Goal: Information Seeking & Learning: Learn about a topic

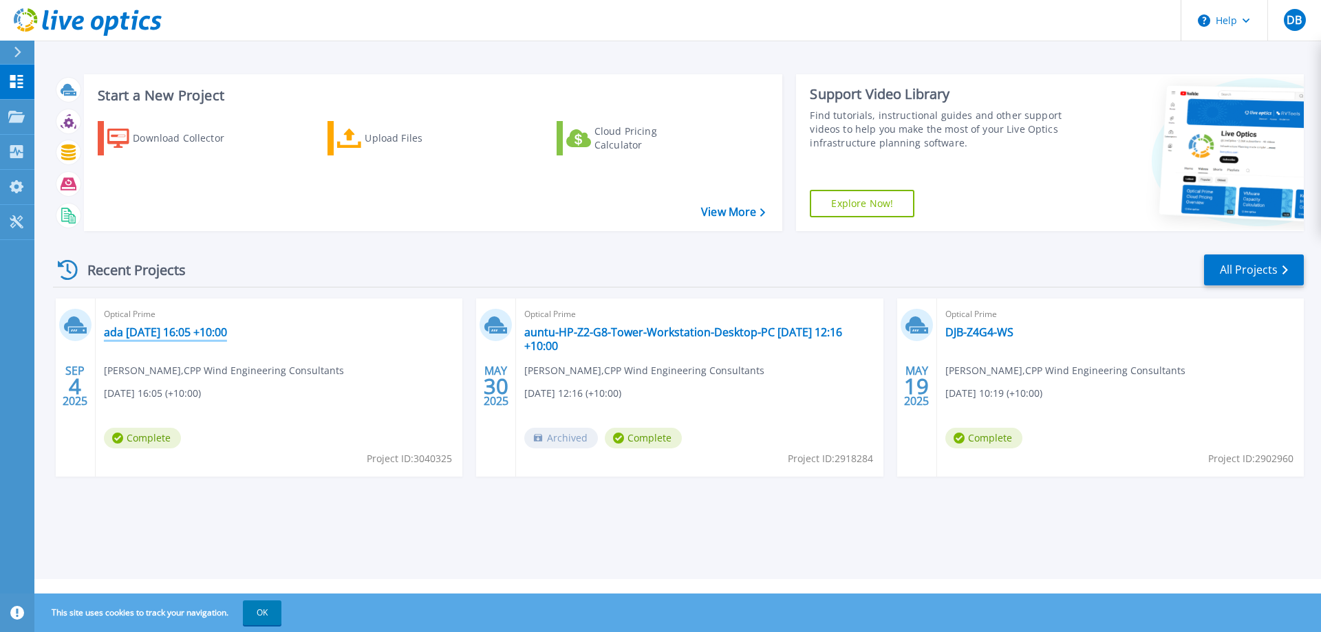
click at [174, 333] on link "ada [DATE] 16:05 +10:00" at bounding box center [165, 332] width 123 height 14
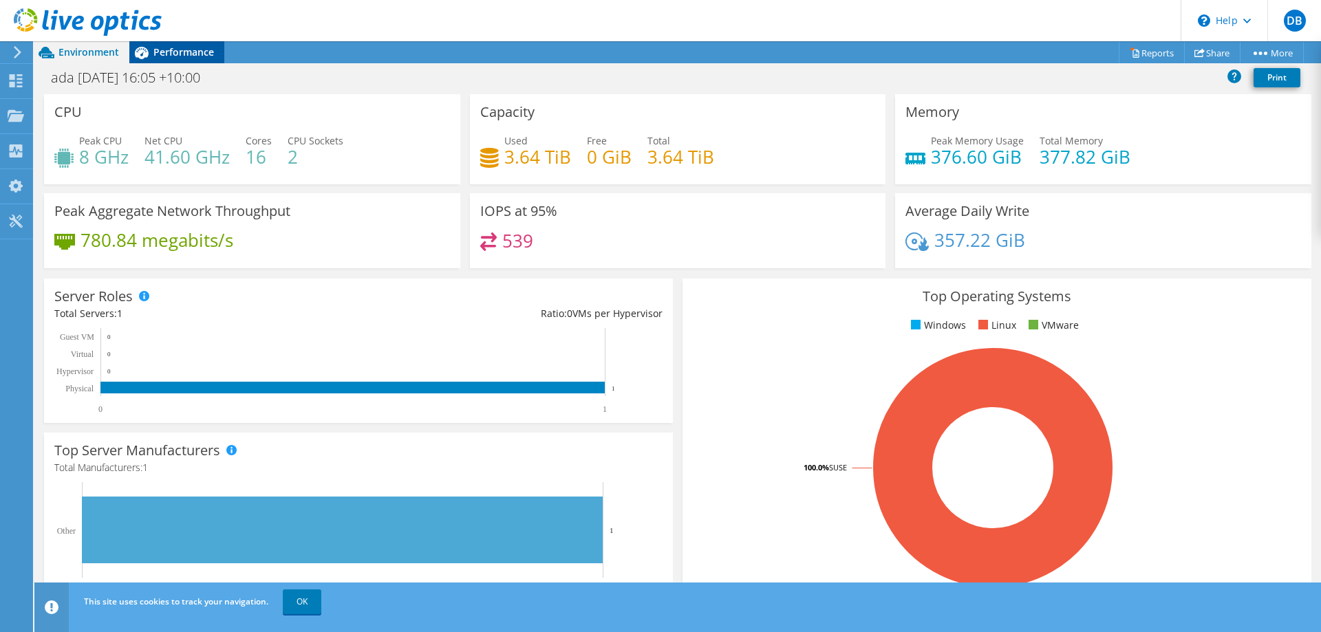
click at [195, 50] on span "Performance" at bounding box center [183, 51] width 61 height 13
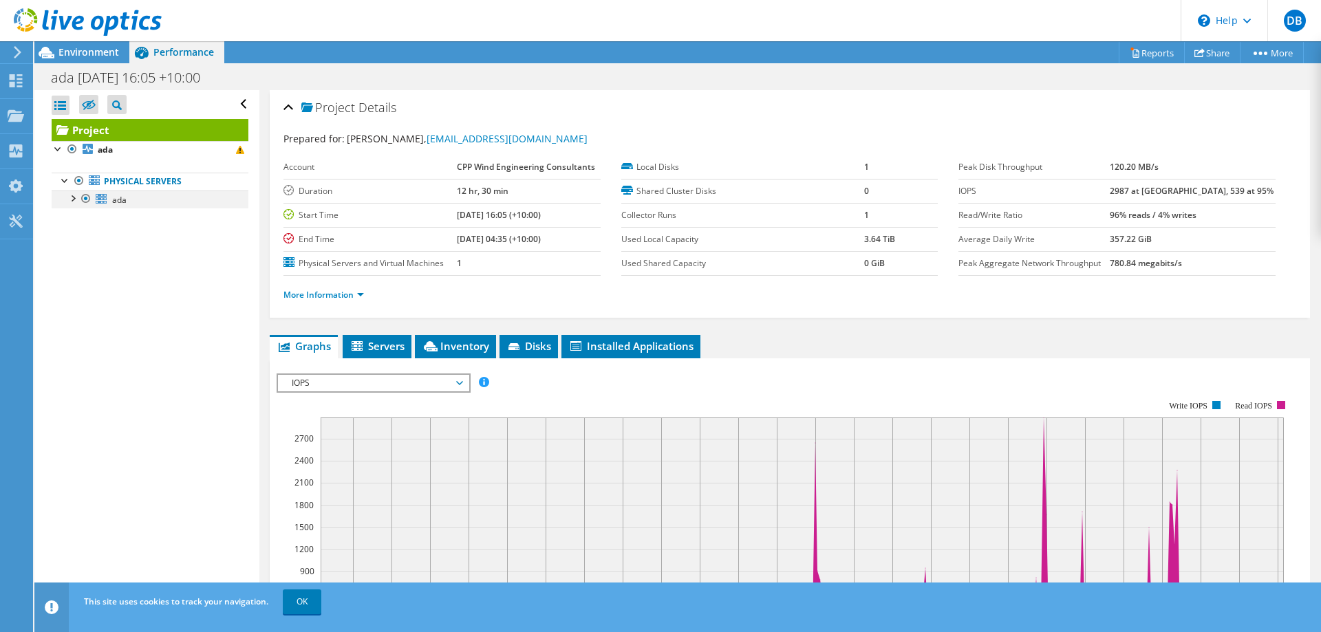
click at [73, 197] on div at bounding box center [72, 198] width 14 height 14
click at [76, 232] on div at bounding box center [79, 233] width 14 height 14
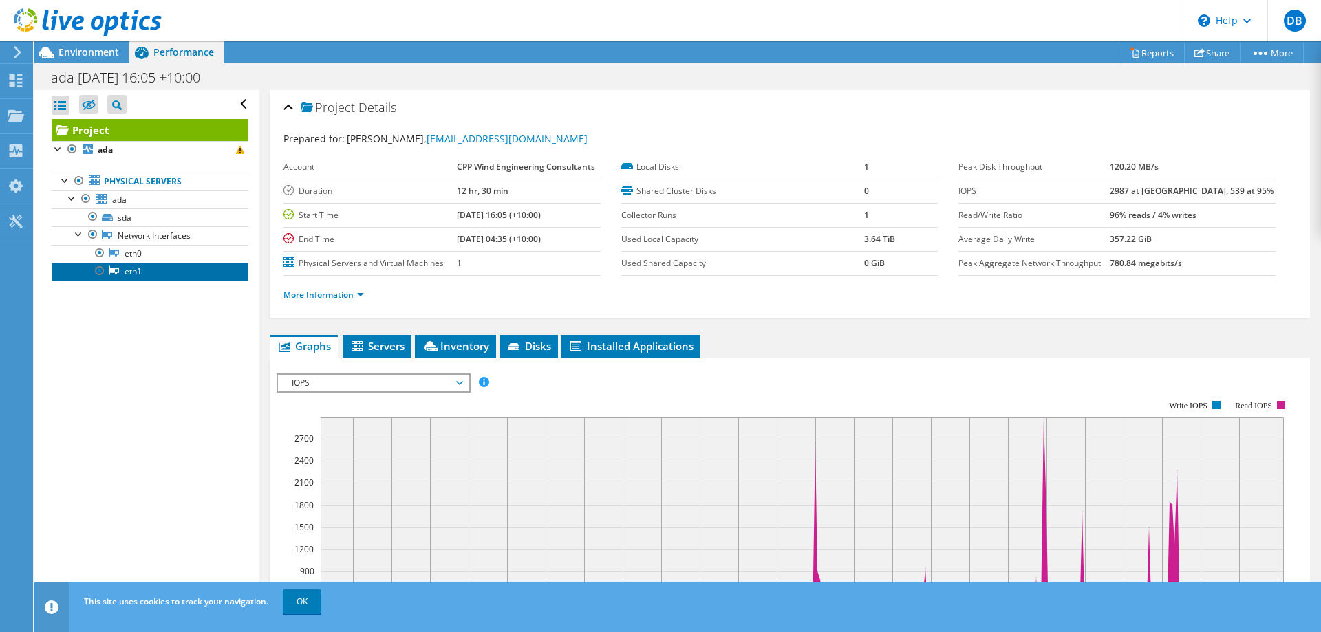
click at [122, 271] on link "eth1" at bounding box center [150, 272] width 197 height 18
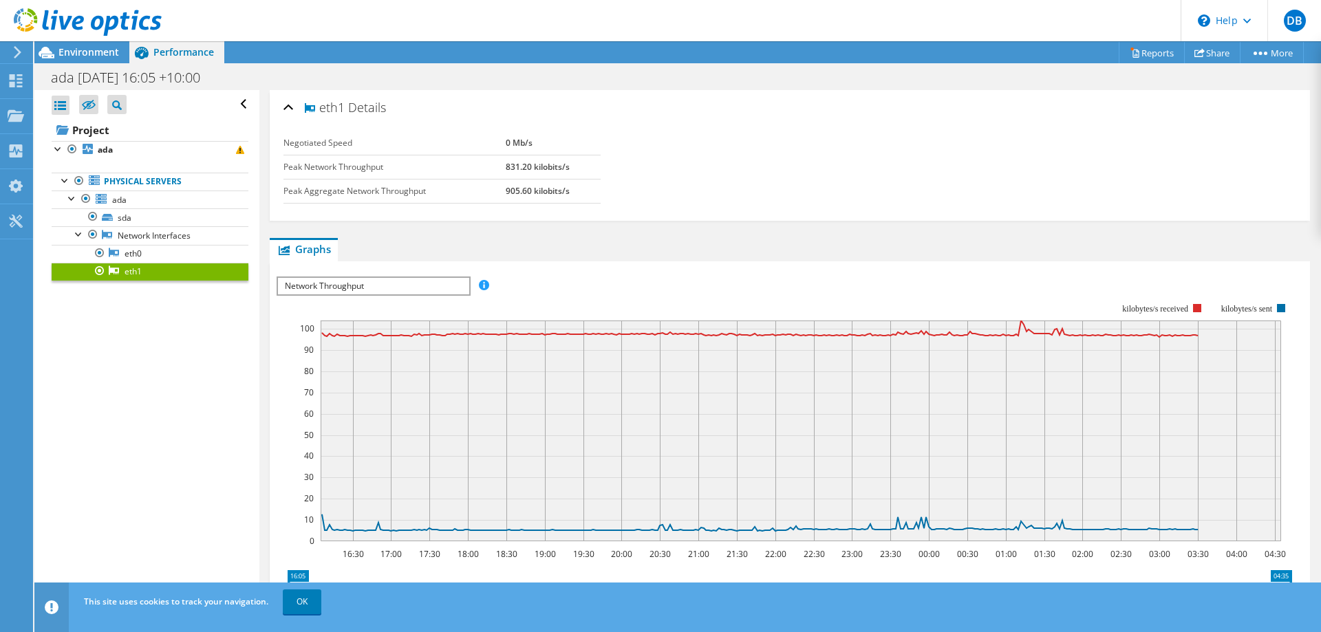
click at [394, 283] on span "Network Throughput" at bounding box center [373, 286] width 191 height 17
click at [138, 256] on link "eth0" at bounding box center [150, 254] width 197 height 18
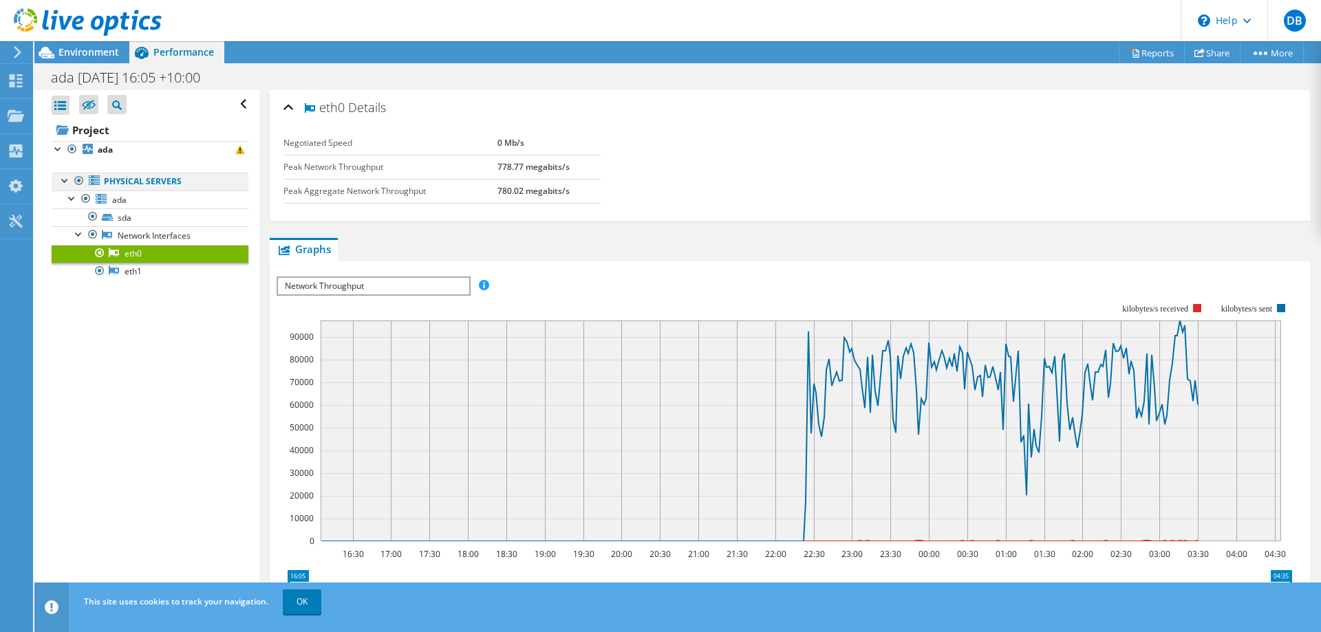
click at [67, 182] on div at bounding box center [65, 180] width 14 height 14
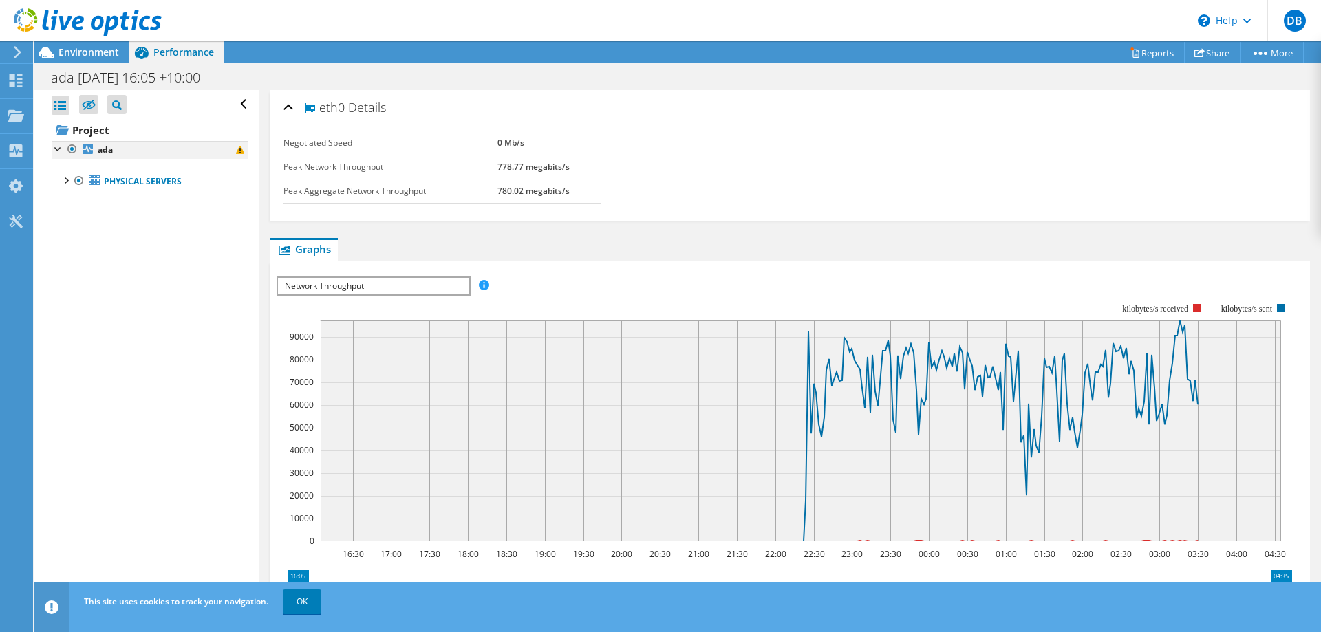
click at [60, 148] on div at bounding box center [59, 148] width 14 height 14
click at [85, 45] on div at bounding box center [81, 23] width 162 height 46
click at [86, 54] on span "Environment" at bounding box center [88, 51] width 61 height 13
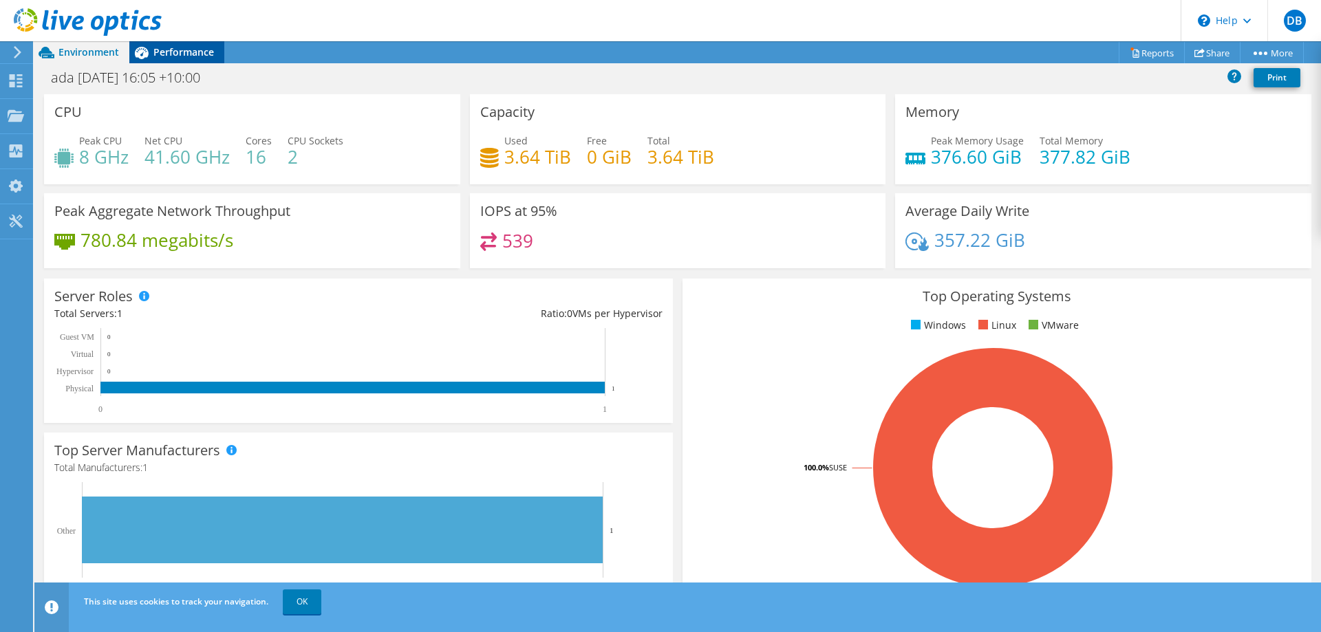
click at [169, 55] on span "Performance" at bounding box center [183, 51] width 61 height 13
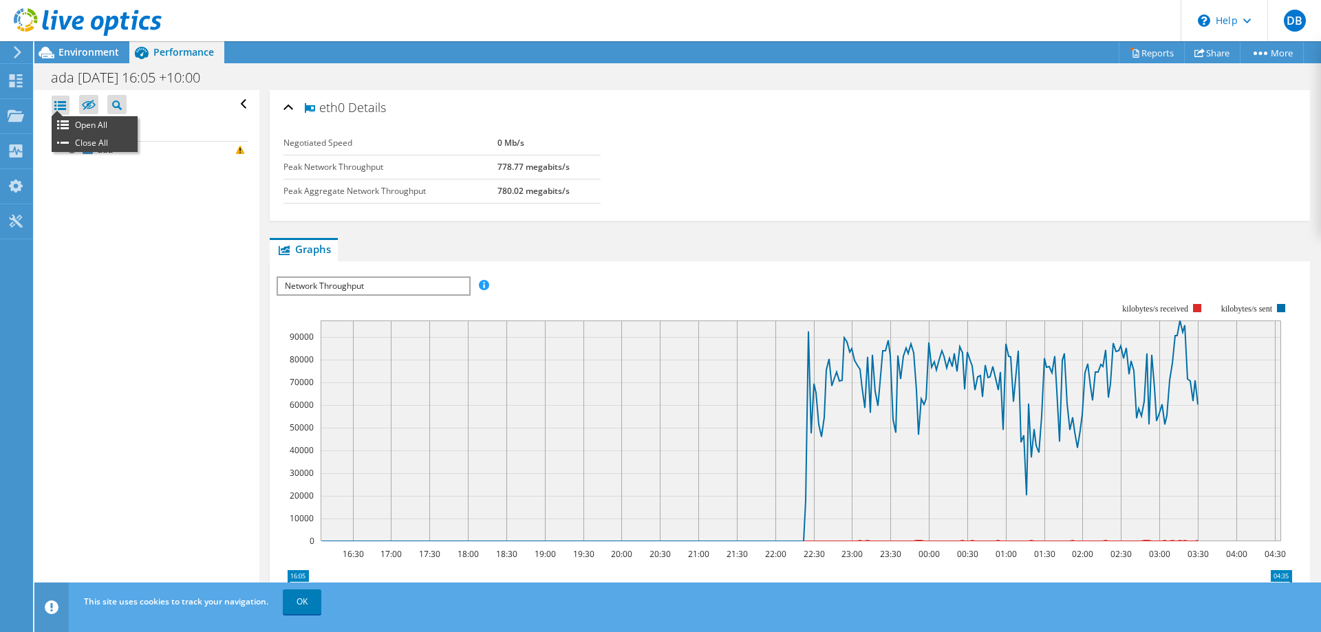
click at [60, 100] on div at bounding box center [61, 105] width 18 height 19
click at [61, 147] on div at bounding box center [59, 148] width 14 height 14
click at [70, 184] on div at bounding box center [65, 180] width 14 height 14
click at [72, 200] on div at bounding box center [72, 198] width 14 height 14
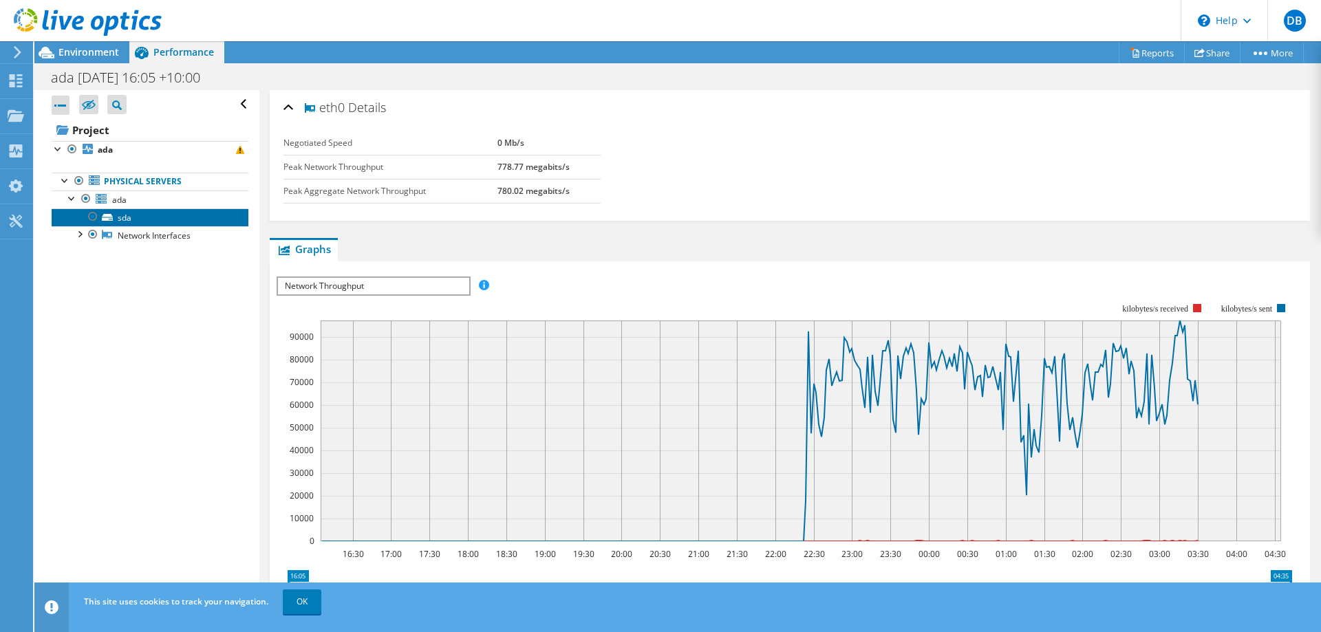
click at [80, 225] on link "sda" at bounding box center [150, 217] width 197 height 18
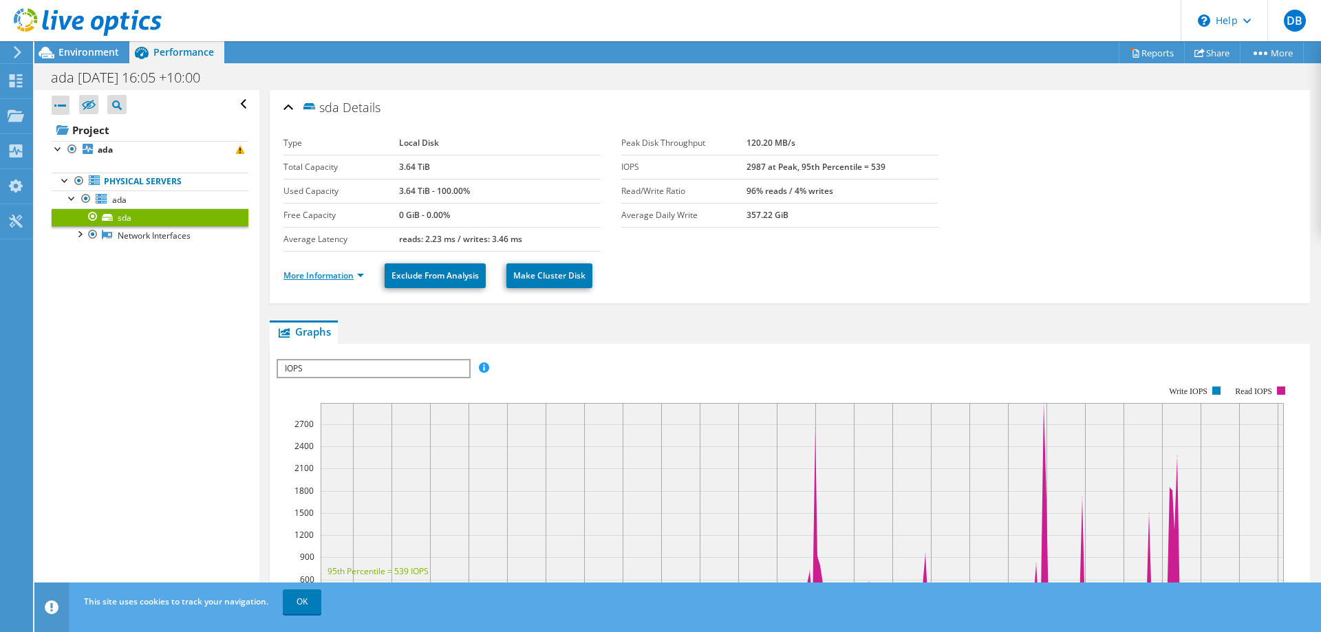
click at [360, 274] on link "More Information" at bounding box center [323, 276] width 80 height 12
